Goal: Task Accomplishment & Management: Complete application form

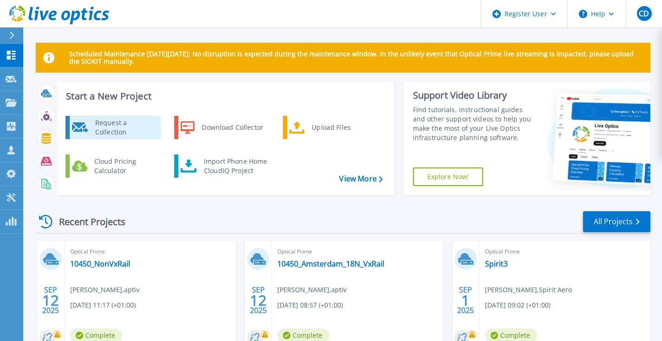
click at [135, 131] on div "Request a Collection" at bounding box center [125, 127] width 68 height 19
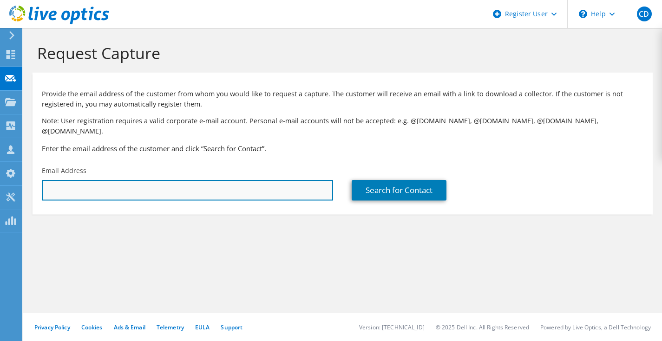
click at [117, 185] on input "text" at bounding box center [187, 190] width 291 height 20
paste input "[PERSON_NAME][EMAIL_ADDRESS][PERSON_NAME][DOMAIN_NAME]"
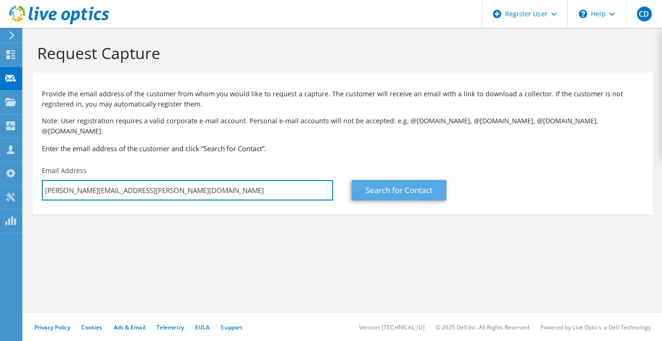
type input "[PERSON_NAME][EMAIL_ADDRESS][PERSON_NAME][DOMAIN_NAME]"
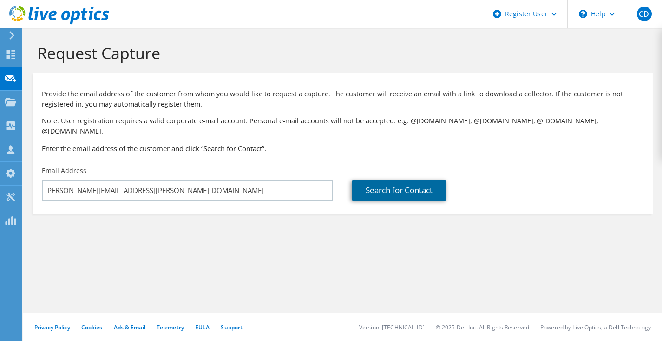
click at [417, 180] on link "Search for Contact" at bounding box center [399, 190] width 95 height 20
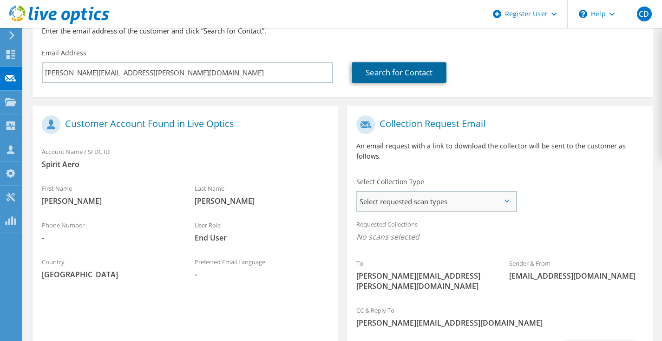
scroll to position [155, 0]
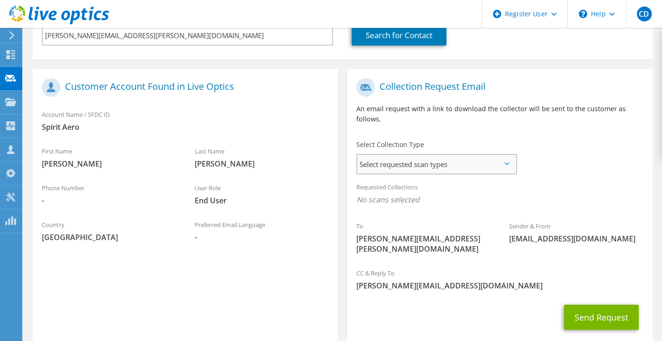
click at [422, 158] on span "Select requested scan types" at bounding box center [436, 164] width 158 height 19
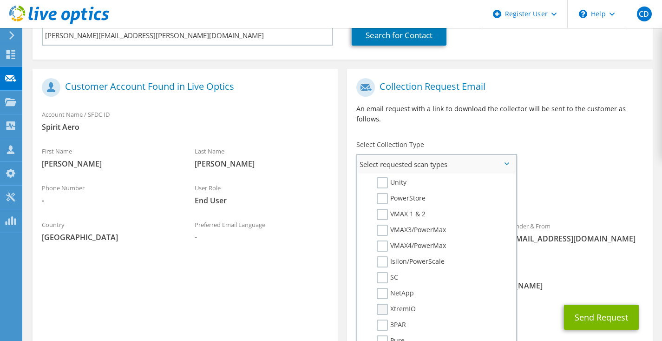
scroll to position [186, 0]
click at [384, 243] on label "VMAX4/PowerMax" at bounding box center [411, 248] width 69 height 11
click at [0, 0] on input "VMAX4/PowerMax" at bounding box center [0, 0] width 0 height 0
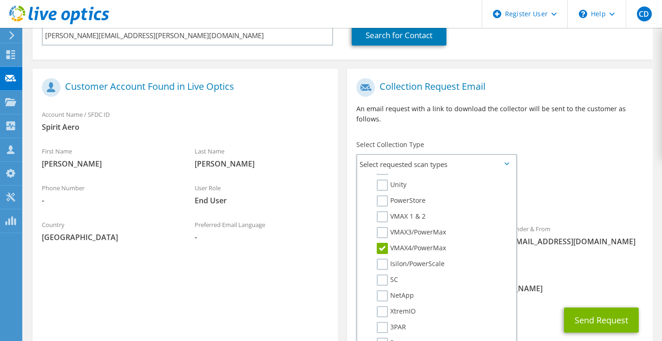
click at [554, 283] on span "[PERSON_NAME][EMAIL_ADDRESS][DOMAIN_NAME]" at bounding box center [499, 288] width 287 height 10
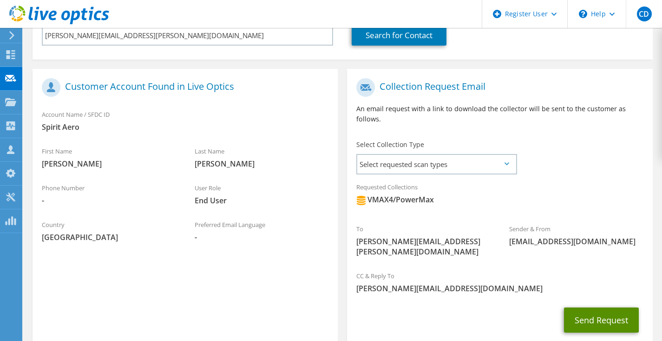
click at [618, 307] on button "Send Request" at bounding box center [601, 319] width 75 height 25
